Goal: Entertainment & Leisure: Consume media (video, audio)

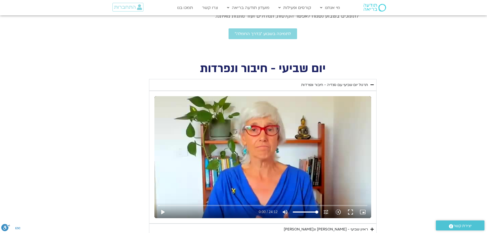
scroll to position [205, 0]
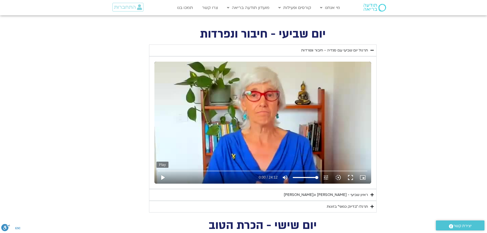
click at [165, 177] on button "play_arrow" at bounding box center [163, 177] width 12 height 12
click at [351, 176] on button "fullscreen" at bounding box center [351, 177] width 12 height 12
click at [160, 179] on button "pause" at bounding box center [163, 177] width 12 height 12
type input "1449.270978"
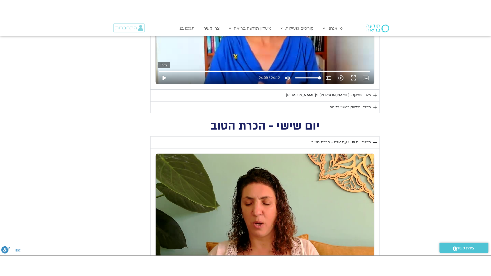
scroll to position [333, 0]
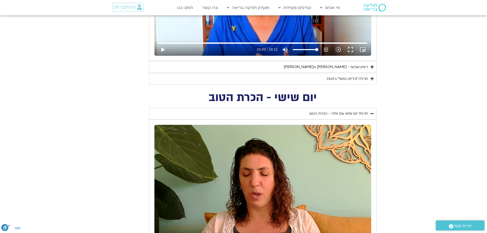
click at [334, 67] on div "ראיון שביעי - [PERSON_NAME] וג[PERSON_NAME]" at bounding box center [326, 67] width 84 height 6
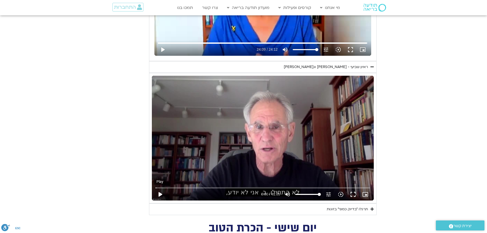
click at [161, 197] on button "play_arrow" at bounding box center [160, 194] width 12 height 12
click at [351, 194] on button "fullscreen" at bounding box center [353, 194] width 12 height 12
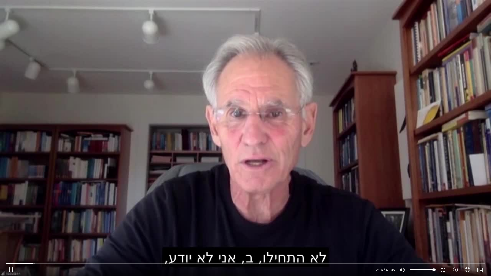
click at [260, 219] on div "Skip Ad 2:05 pause 2:16 / 41:05 volume_up Mute tune Resolution Auto 720p slow_m…" at bounding box center [245, 138] width 491 height 276
type input "136.415537"
